Goal: Find specific page/section: Find specific page/section

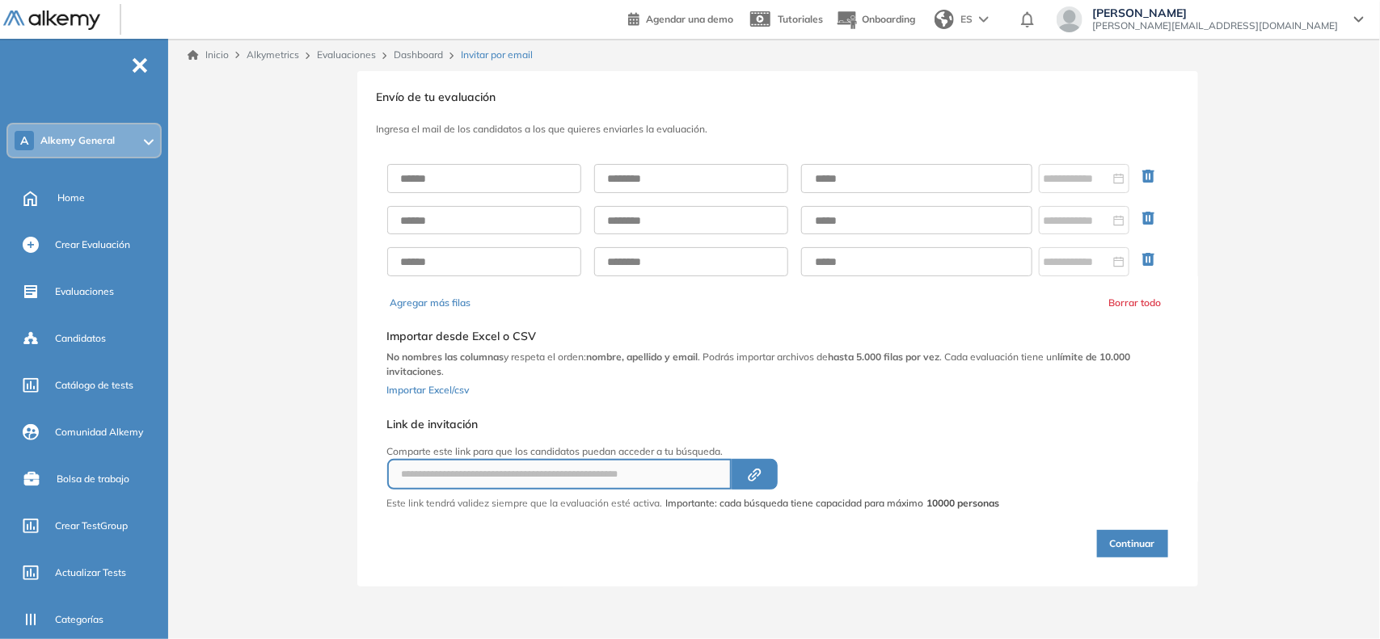
click at [128, 132] on div "A Alkemy General" at bounding box center [84, 140] width 152 height 32
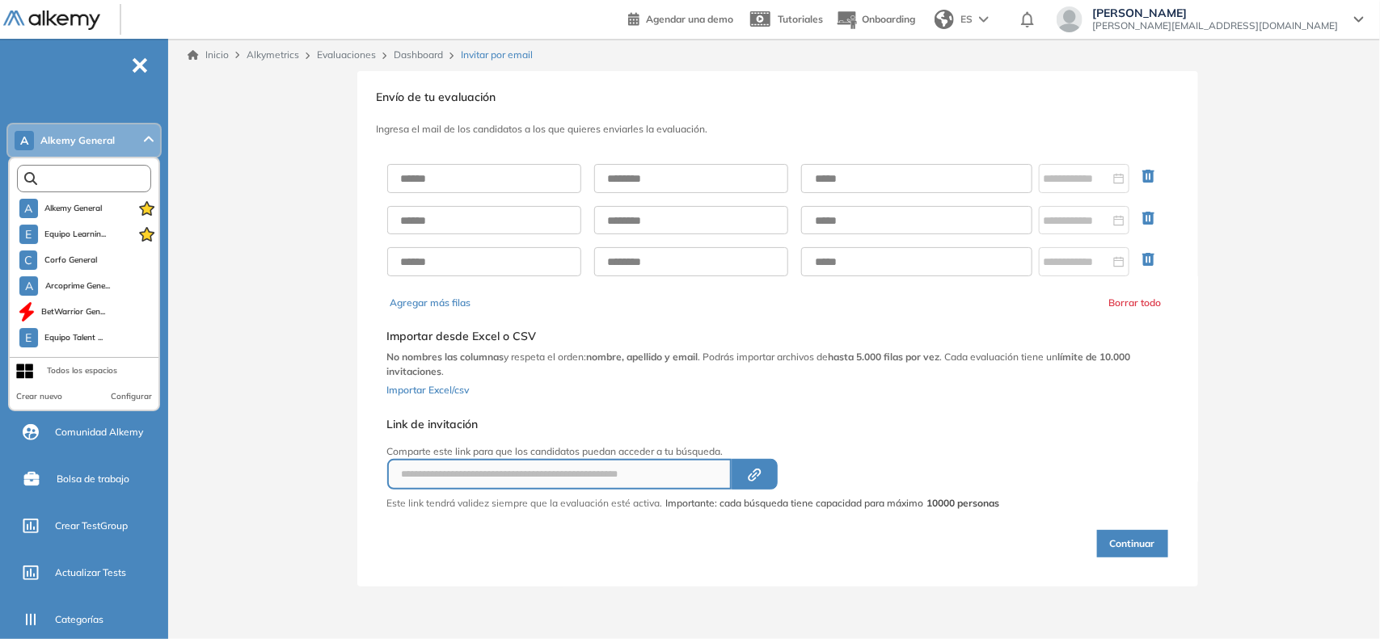
click at [78, 180] on input "text" at bounding box center [87, 179] width 101 height 12
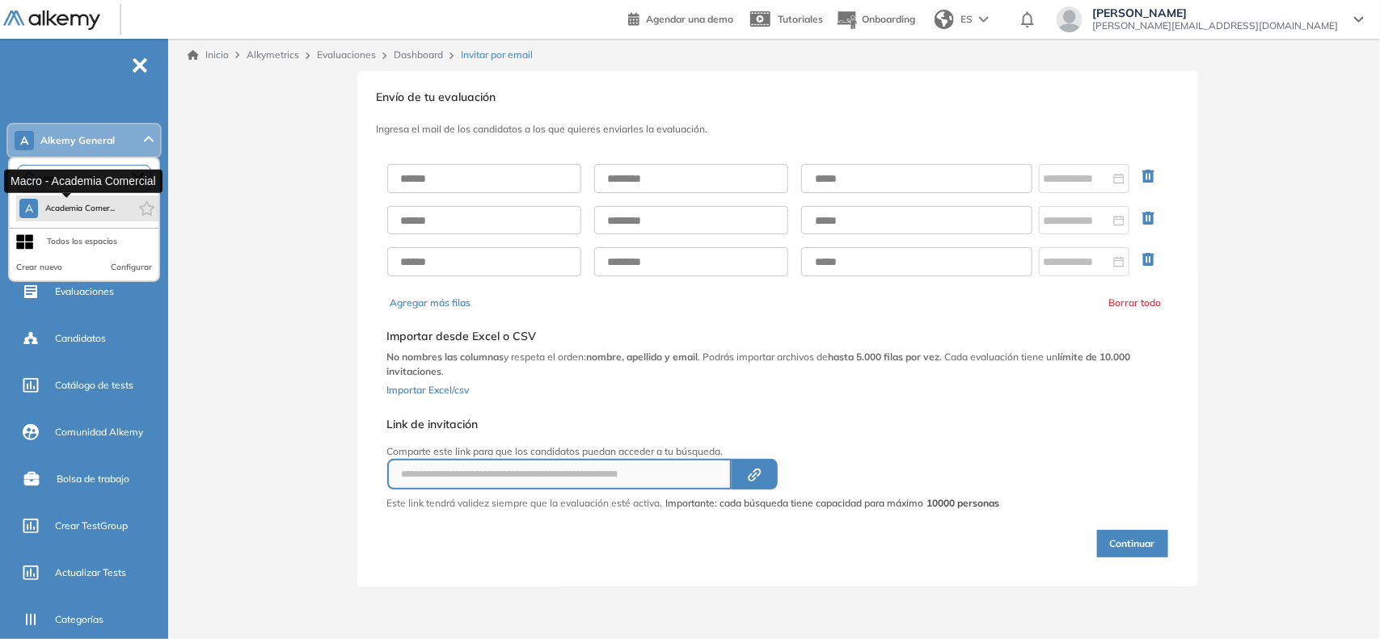
type input "****"
click at [61, 212] on span "Academia Comer..." at bounding box center [79, 208] width 70 height 13
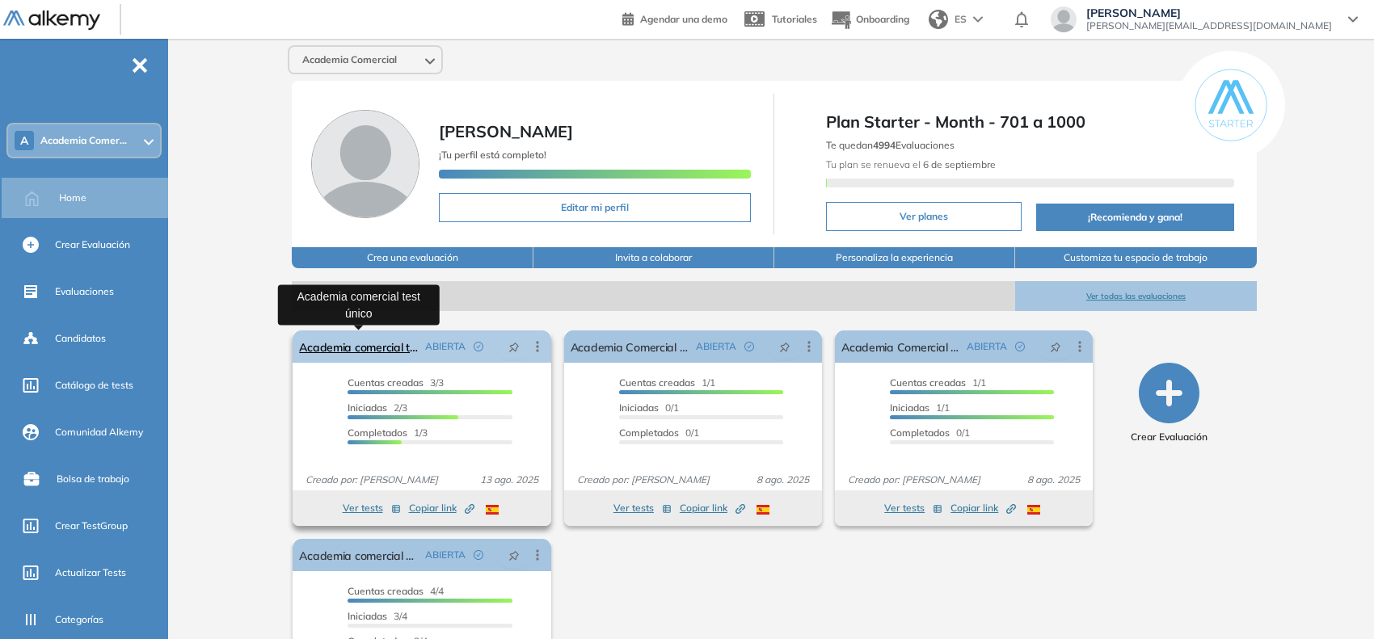
click at [331, 342] on link "Academia comercial test único" at bounding box center [358, 347] width 119 height 32
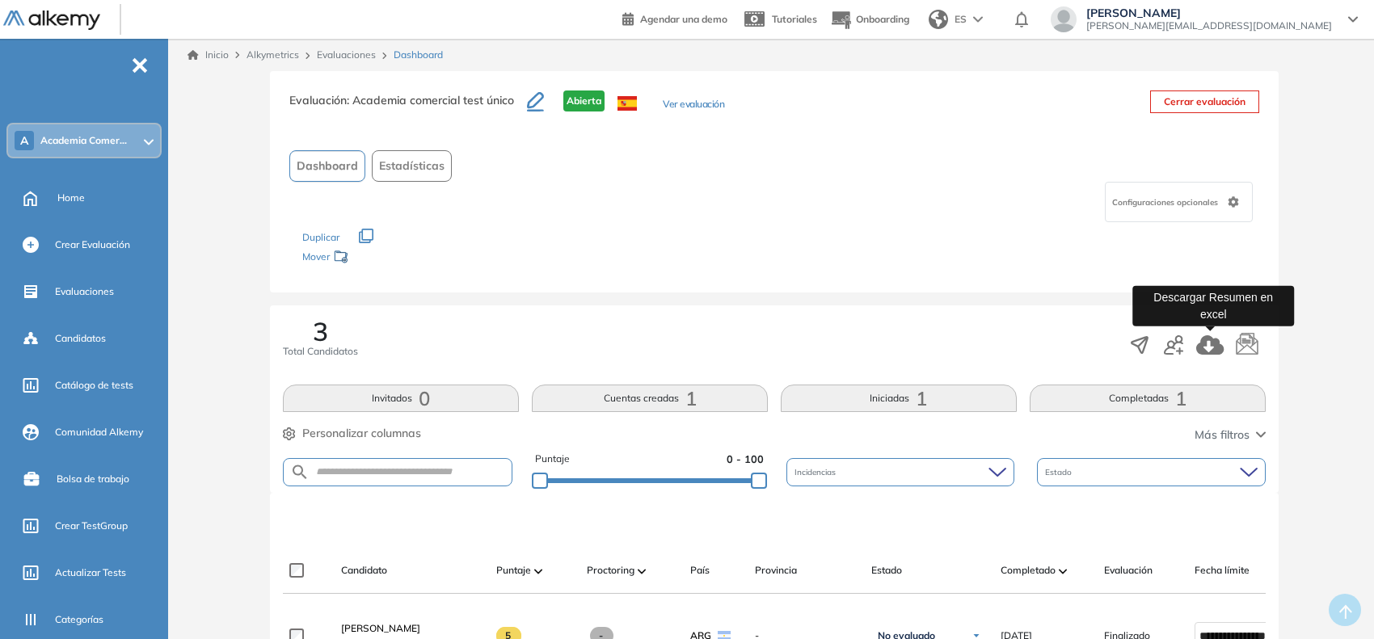
click at [1222, 356] on button "button" at bounding box center [1210, 344] width 28 height 27
